Goal: Register for event/course

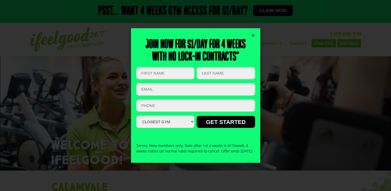
click at [154, 71] on input "First Name (Required)" at bounding box center [165, 73] width 58 height 12
type input "Saurabh"
type input "Pandey"
type input "[EMAIL_ADDRESS][DOMAIN_NAME]"
type input "0415950095"
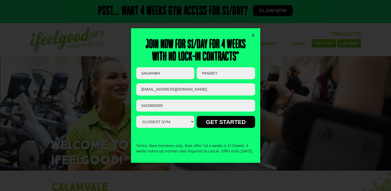
drag, startPoint x: 224, startPoint y: 87, endPoint x: 119, endPoint y: 87, distance: 105.0
click at [119, 87] on div "Join now for $1/day for 4 weeks With no lock-in contracts* LinkedIn This field …" at bounding box center [195, 95] width 391 height 191
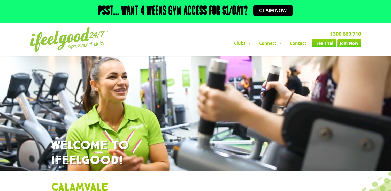
click at [329, 45] on link "Free Trial" at bounding box center [324, 43] width 24 height 8
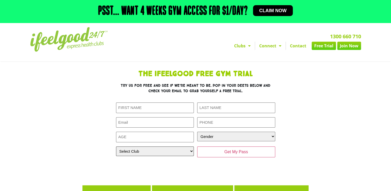
click at [192, 151] on select "Select Club [GEOGRAPHIC_DATA] [GEOGRAPHIC_DATA] [GEOGRAPHIC_DATA] [GEOGRAPHIC_D…" at bounding box center [155, 151] width 78 height 10
select select "Calamvale"
click at [116, 146] on select "Select Club [GEOGRAPHIC_DATA] [GEOGRAPHIC_DATA] [GEOGRAPHIC_DATA] [GEOGRAPHIC_D…" at bounding box center [155, 151] width 78 height 10
click at [143, 109] on input "First Name (Required)" at bounding box center [155, 107] width 78 height 11
type input "Saurabh"
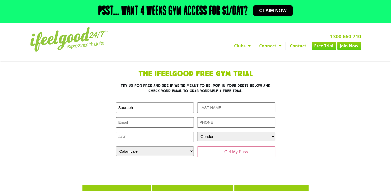
type input "Pandey"
type input "pandey.saurabh@live.com"
type input "0415950095"
click at [148, 136] on input "Age (Required)" at bounding box center [155, 137] width 78 height 11
type input "42"
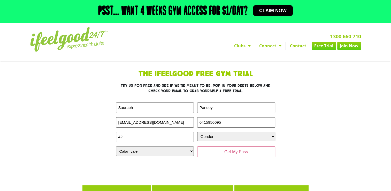
click at [214, 135] on select "Gender Male Female" at bounding box center [236, 137] width 78 height 10
select select "Male"
click at [197, 132] on select "Gender Male Female" at bounding box center [236, 137] width 78 height 10
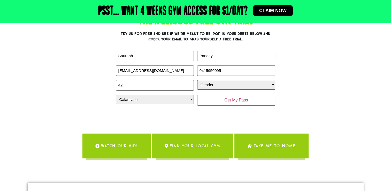
scroll to position [52, 0]
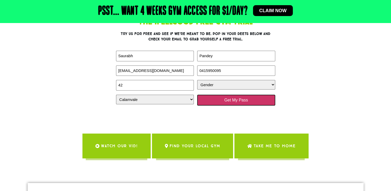
click at [231, 96] on input "Get My Pass" at bounding box center [236, 100] width 78 height 11
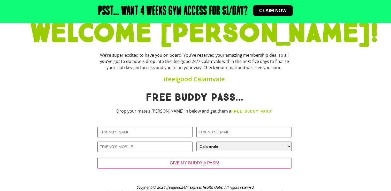
scroll to position [52, 0]
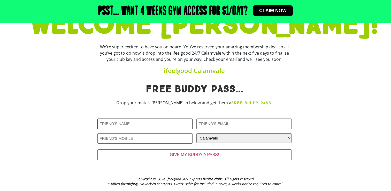
click at [129, 124] on input "Friends Name (Required)" at bounding box center [144, 123] width 95 height 11
type input "Preeti Pandey"
click at [215, 122] on input "Friends Email (Required)" at bounding box center [244, 123] width 95 height 11
type input "[PERSON_NAME][EMAIL_ADDRESS][DOMAIN_NAME]"
click at [132, 139] on input "Friends Phone (Required)" at bounding box center [144, 138] width 95 height 11
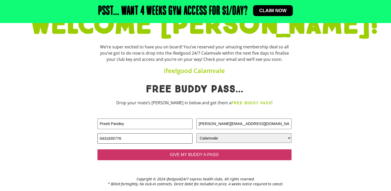
type input "0431835776"
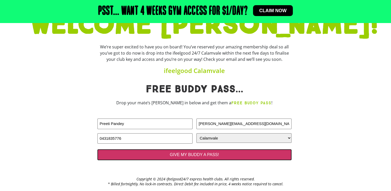
click at [197, 155] on input "GIVE MY BUDDY A PASS!" at bounding box center [194, 154] width 194 height 11
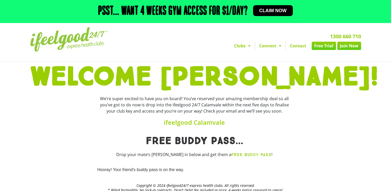
click at [257, 138] on h1 "Free Buddy pass..." at bounding box center [194, 141] width 194 height 10
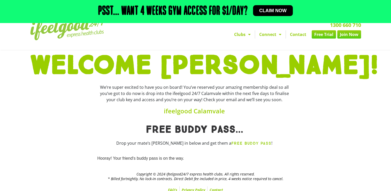
scroll to position [16, 0]
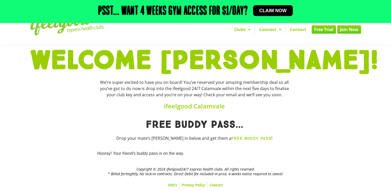
click at [338, 140] on div at bounding box center [327, 138] width 67 height 42
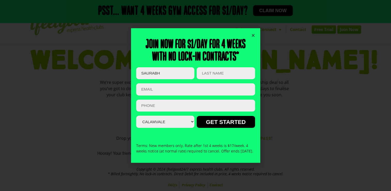
click at [253, 30] on div "Join now for $1/day for 4 weeks With no lock-in contracts* LinkedIn This field …" at bounding box center [195, 95] width 119 height 134
click at [253, 33] on icon "Close" at bounding box center [253, 35] width 4 height 4
